Goal: Check status: Check status

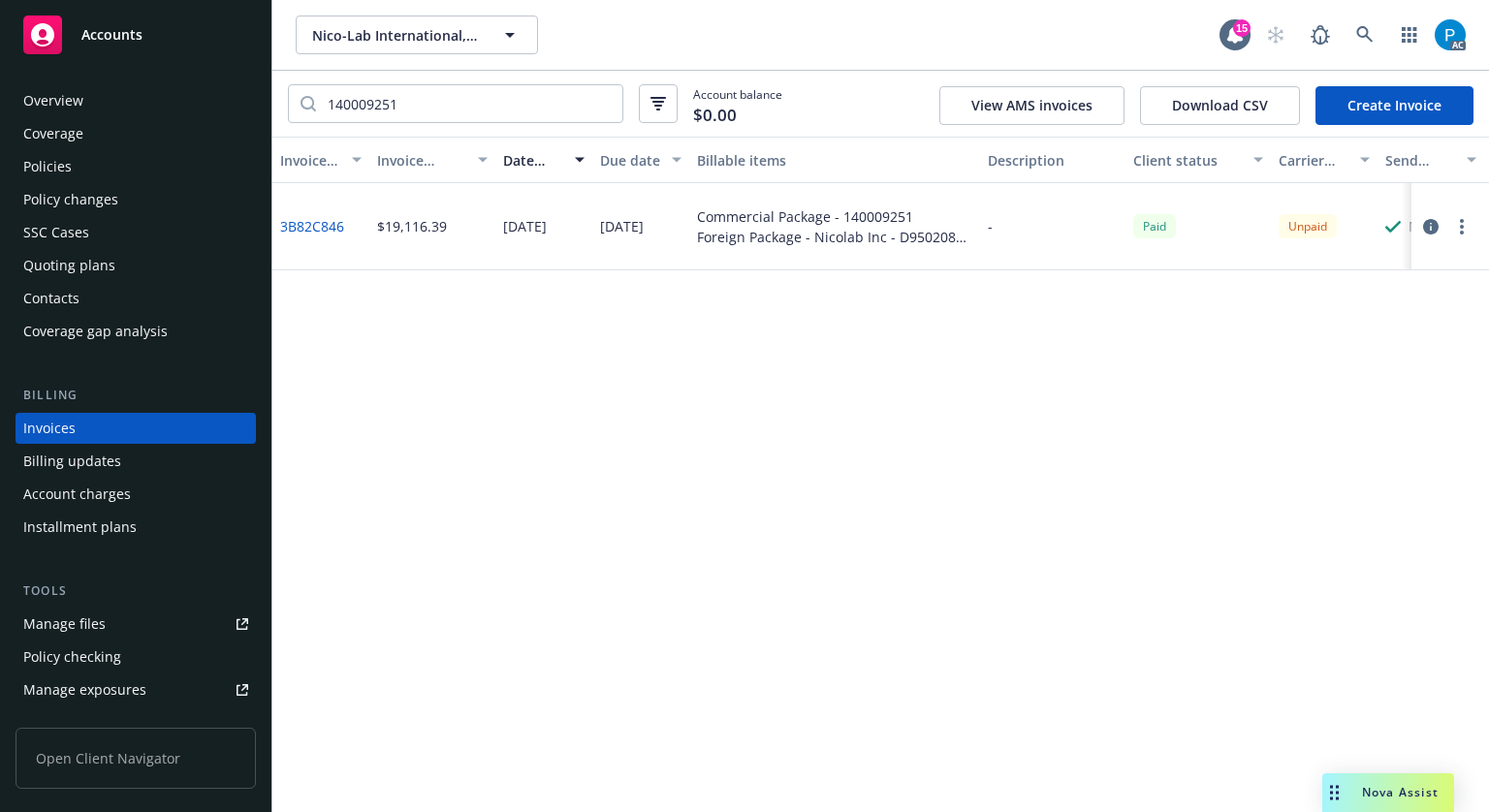
click at [1433, 222] on icon "button" at bounding box center [1430, 227] width 16 height 16
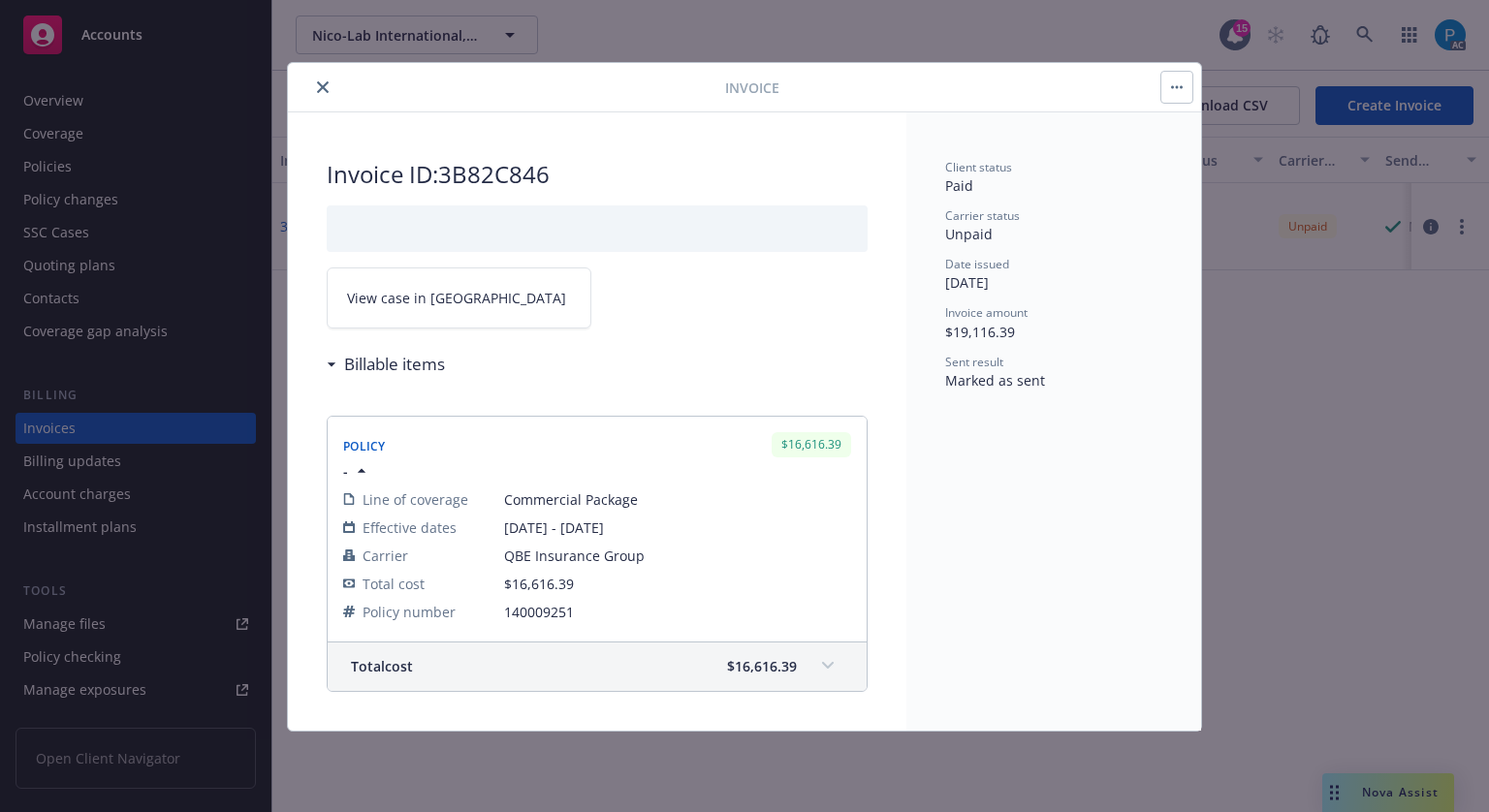
click at [444, 309] on link "View case in [GEOGRAPHIC_DATA]" at bounding box center [459, 298] width 265 height 61
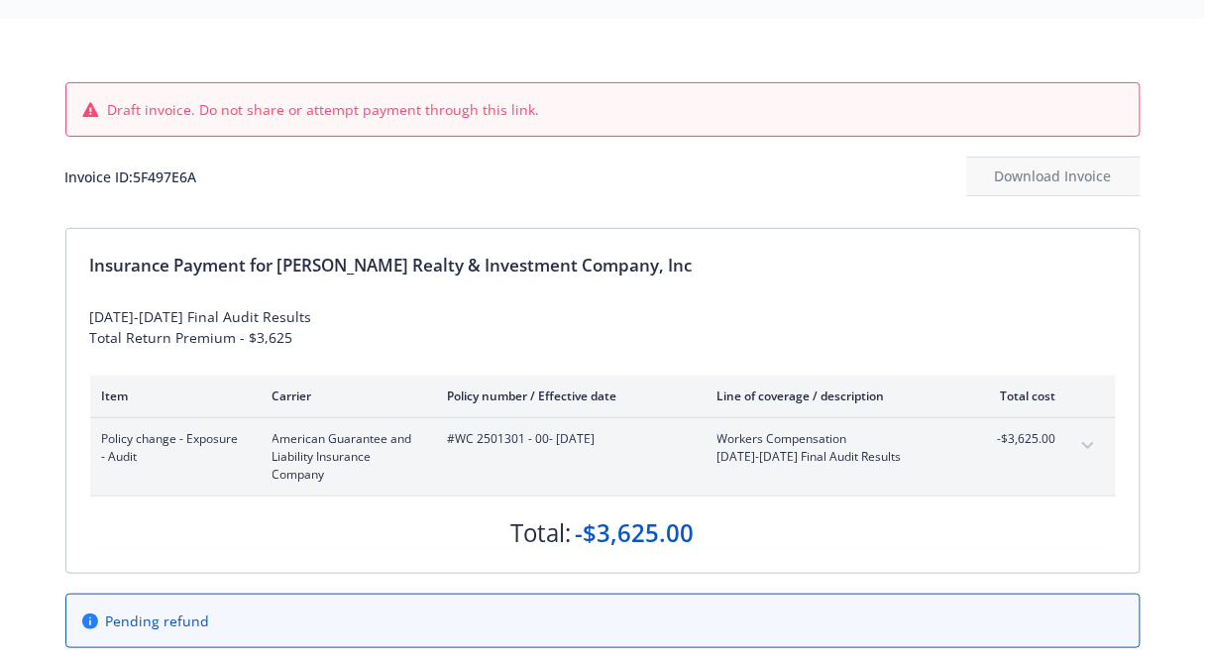
scroll to position [79, 0]
